Goal: Check status: Check status

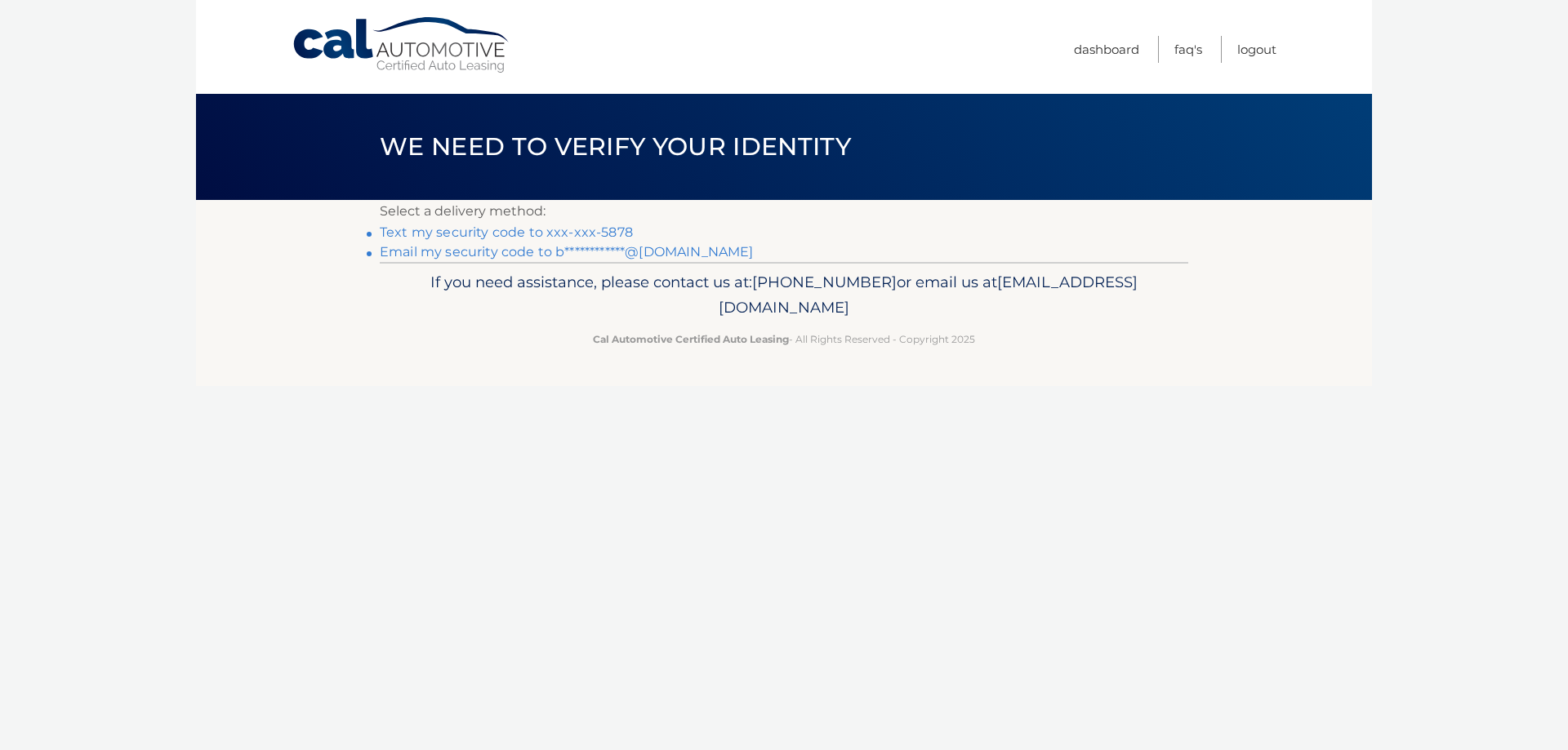
click at [606, 229] on link "Text my security code to xxx-xxx-5878" at bounding box center [506, 232] width 253 height 16
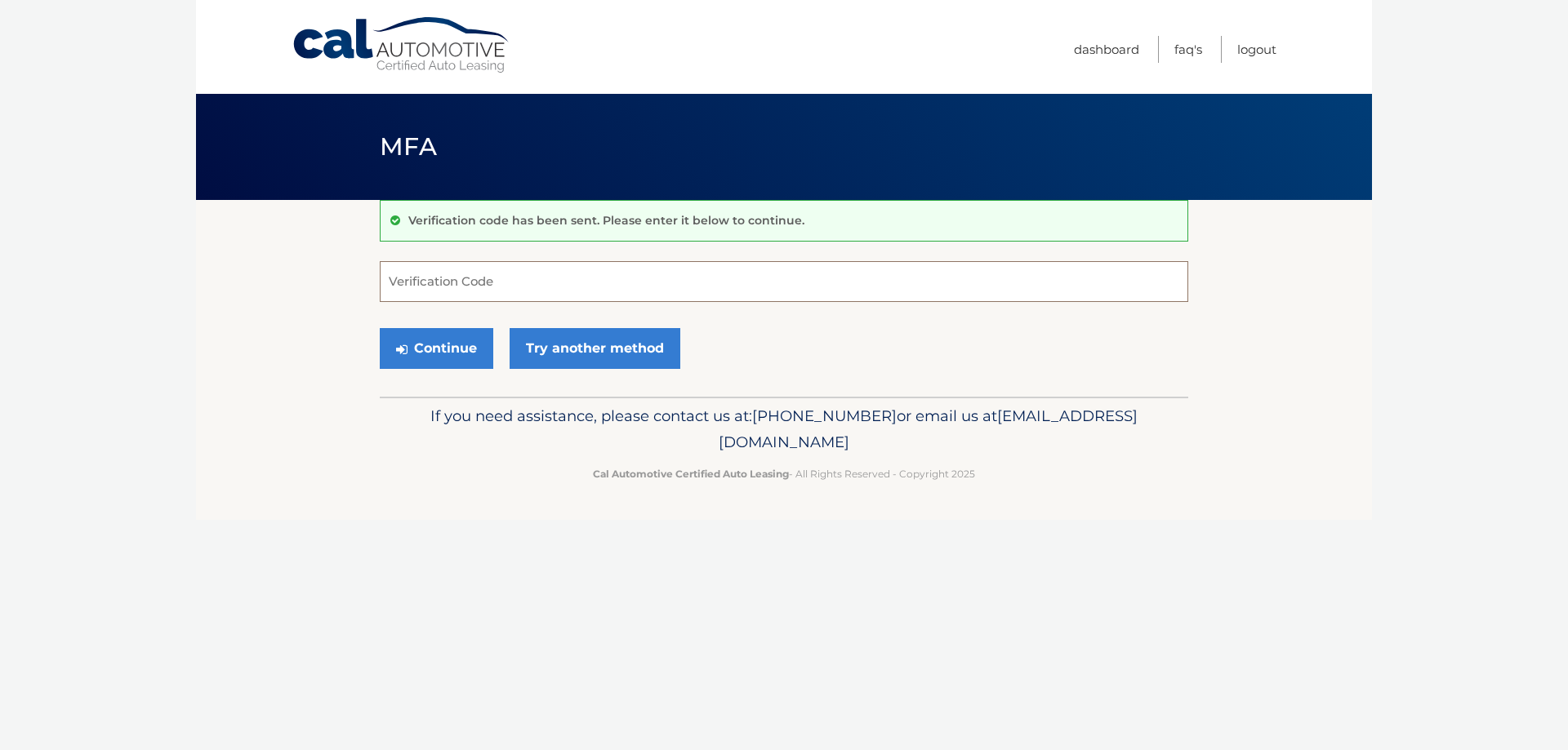
click at [595, 276] on input "Verification Code" at bounding box center [784, 282] width 808 height 41
click at [541, 282] on input "Verification Code" at bounding box center [784, 282] width 808 height 41
type input "863278"
click at [434, 341] on button "Continue" at bounding box center [436, 349] width 113 height 41
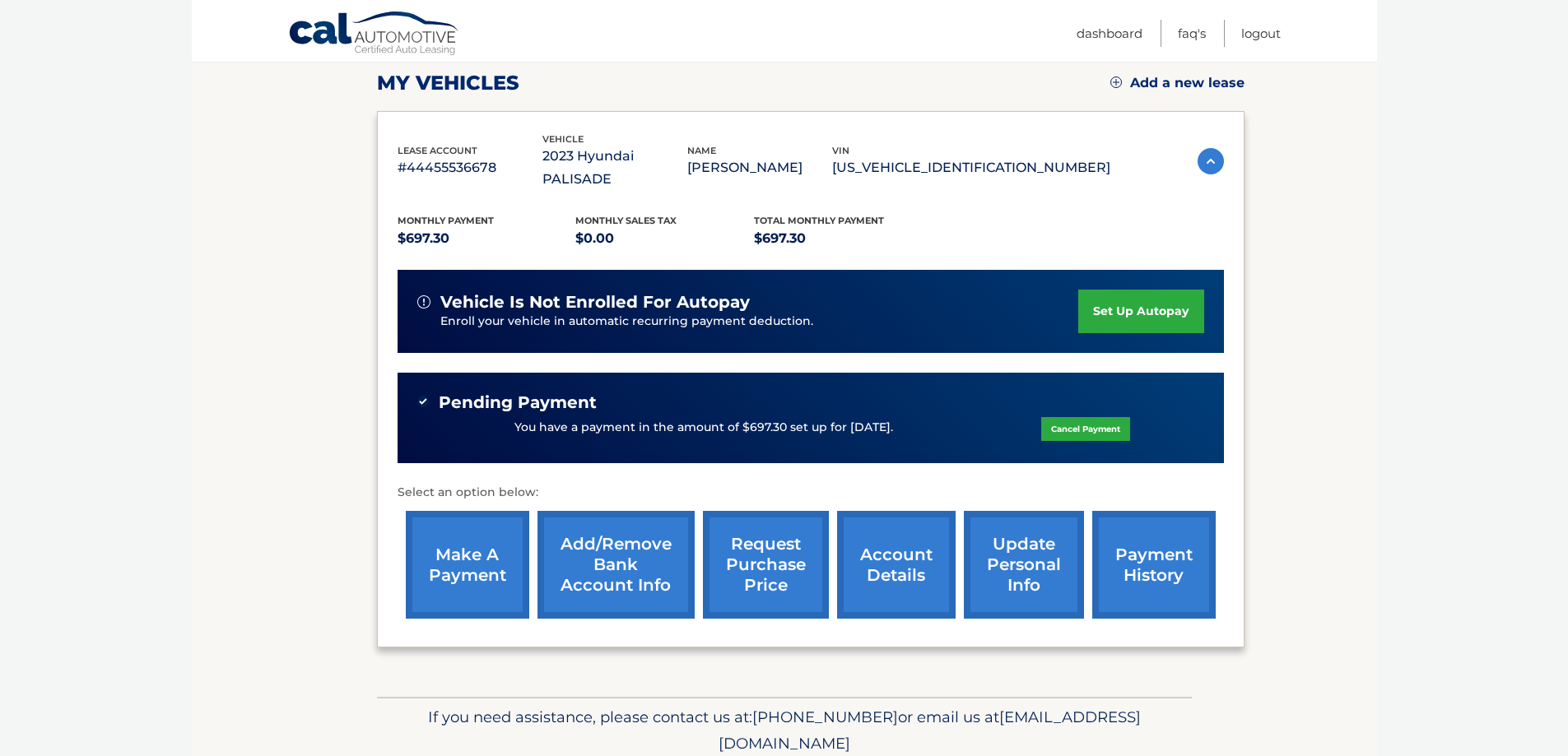
scroll to position [272, 0]
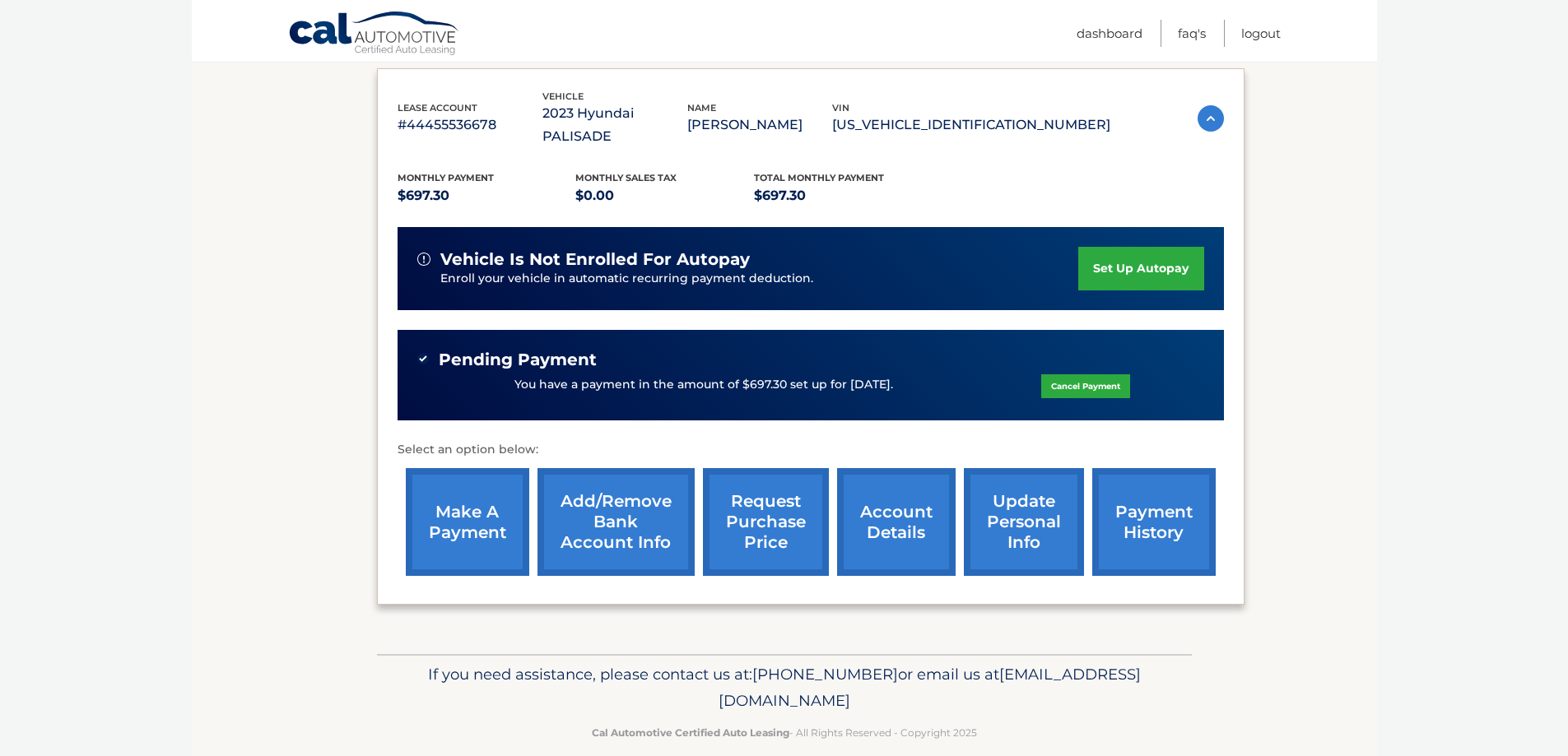
click at [1133, 502] on link "payment history" at bounding box center [1154, 523] width 124 height 108
